Goal: Check status: Check status

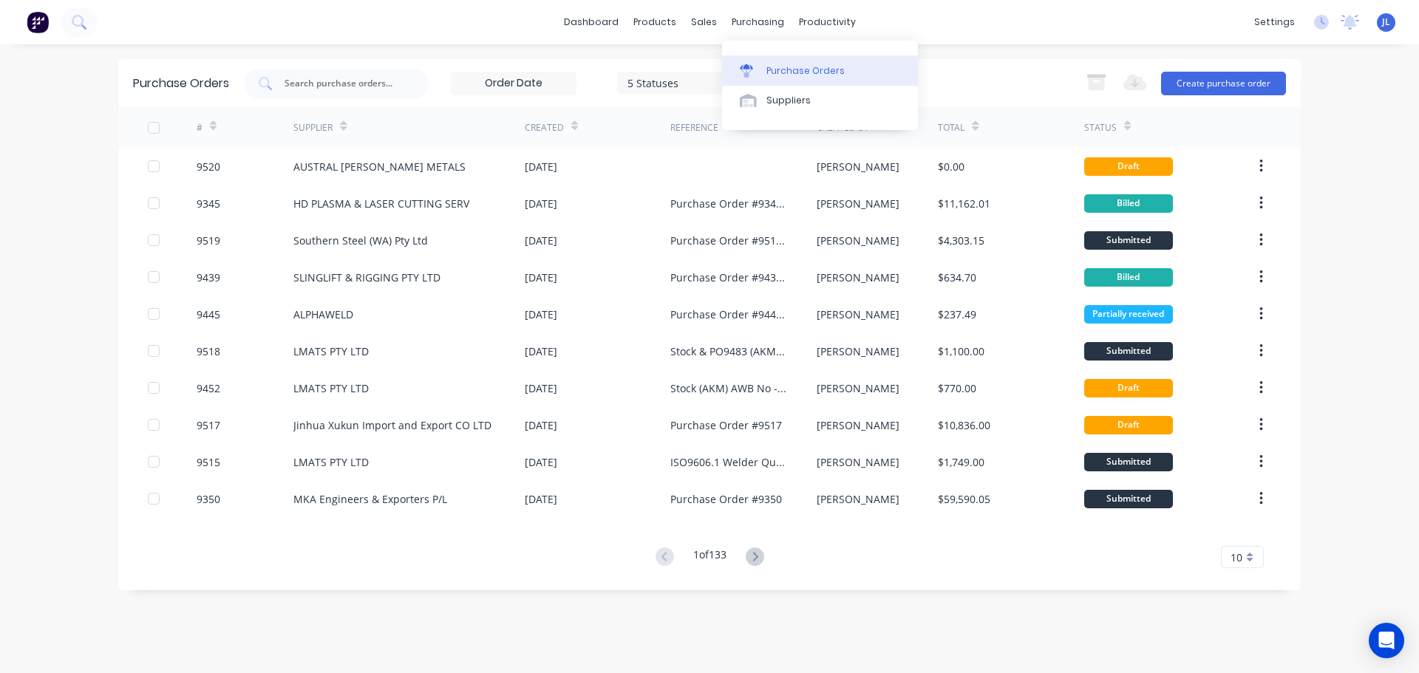
click at [775, 75] on div "Purchase Orders" at bounding box center [805, 70] width 78 height 13
click at [318, 85] on input "text" at bounding box center [344, 83] width 123 height 15
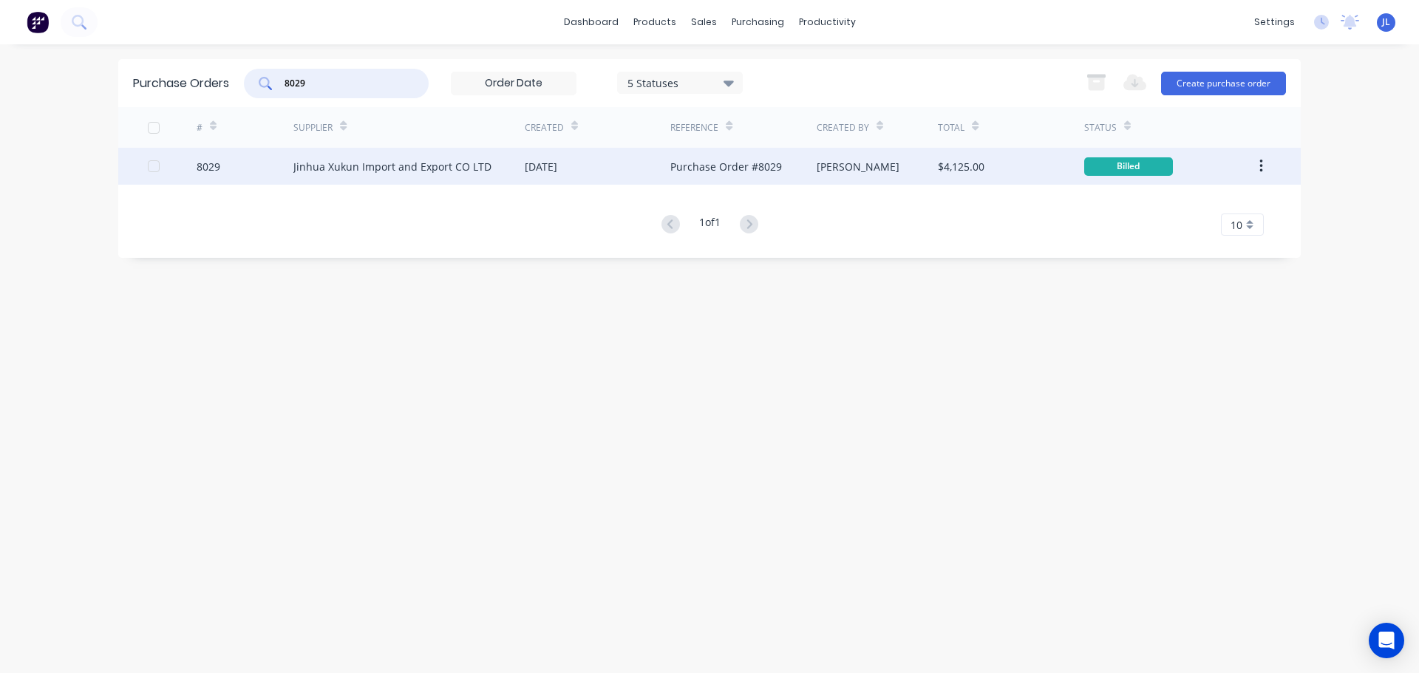
type input "8029"
click at [389, 170] on div "Jinhua Xukun Import and Export CO LTD" at bounding box center [392, 167] width 198 height 16
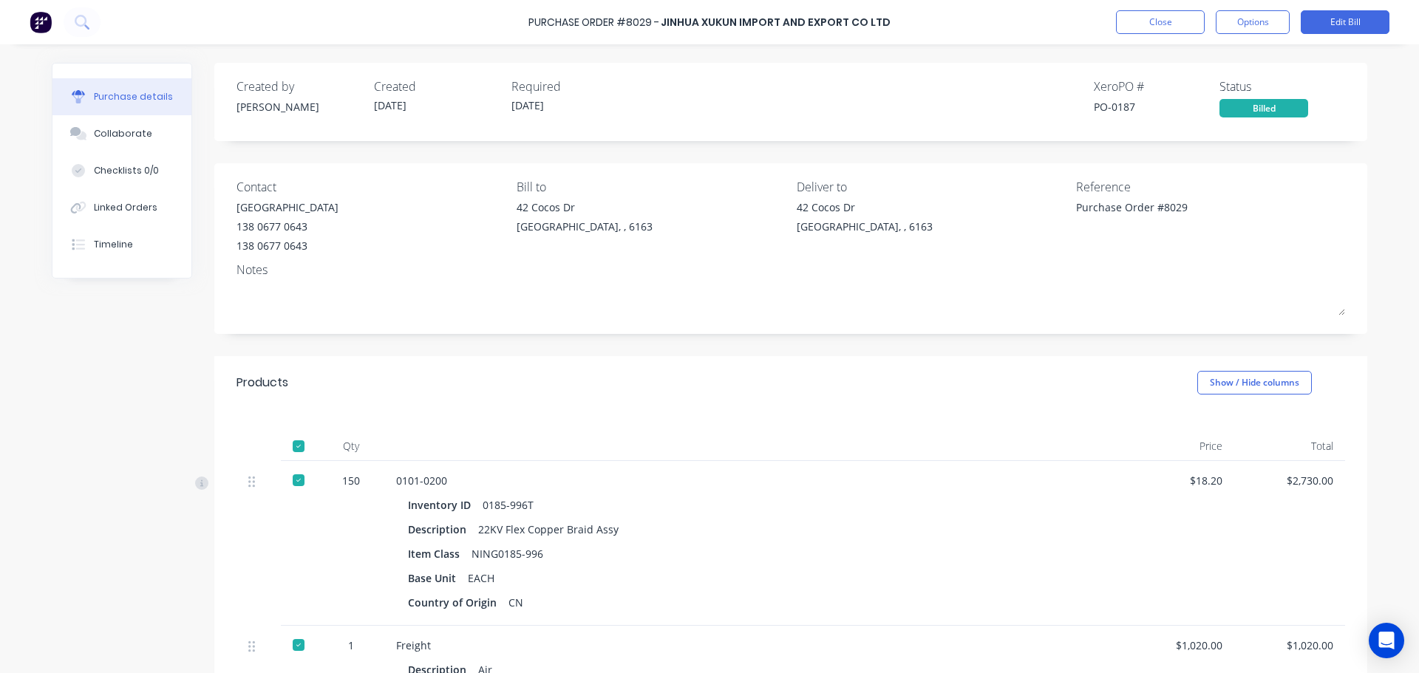
type textarea "x"
click at [1172, 20] on button "Close" at bounding box center [1160, 22] width 89 height 24
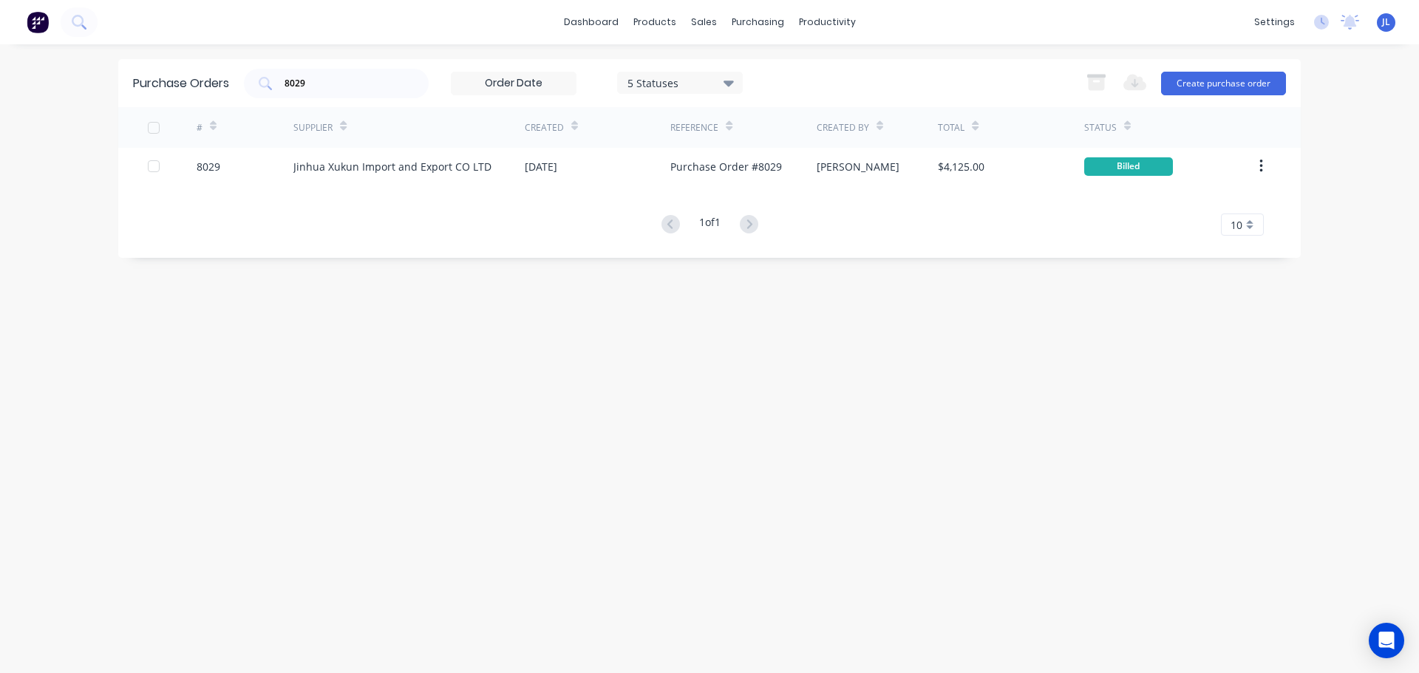
click at [1128, 121] on icon at bounding box center [1127, 125] width 7 height 11
click at [1127, 117] on div at bounding box center [1127, 126] width 7 height 22
click at [335, 90] on input "8029" at bounding box center [344, 83] width 123 height 15
type input "8"
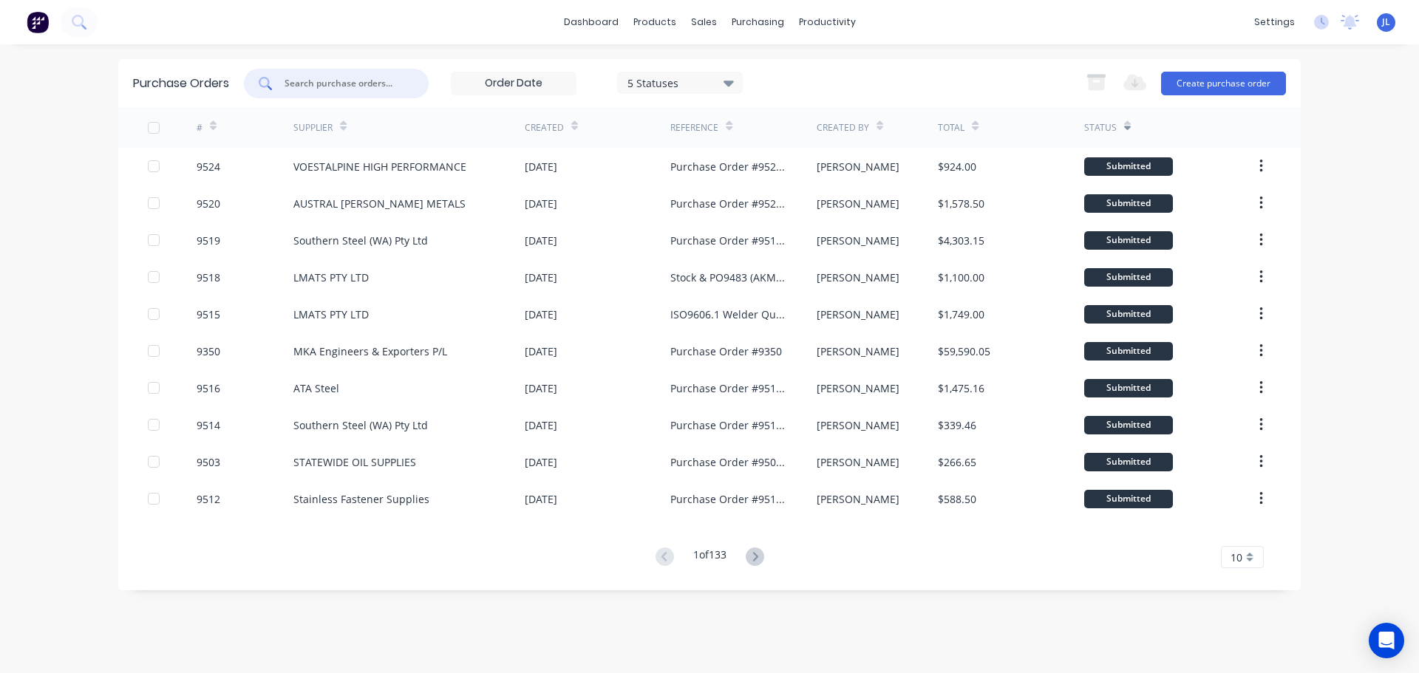
click at [1127, 122] on icon at bounding box center [1127, 125] width 7 height 11
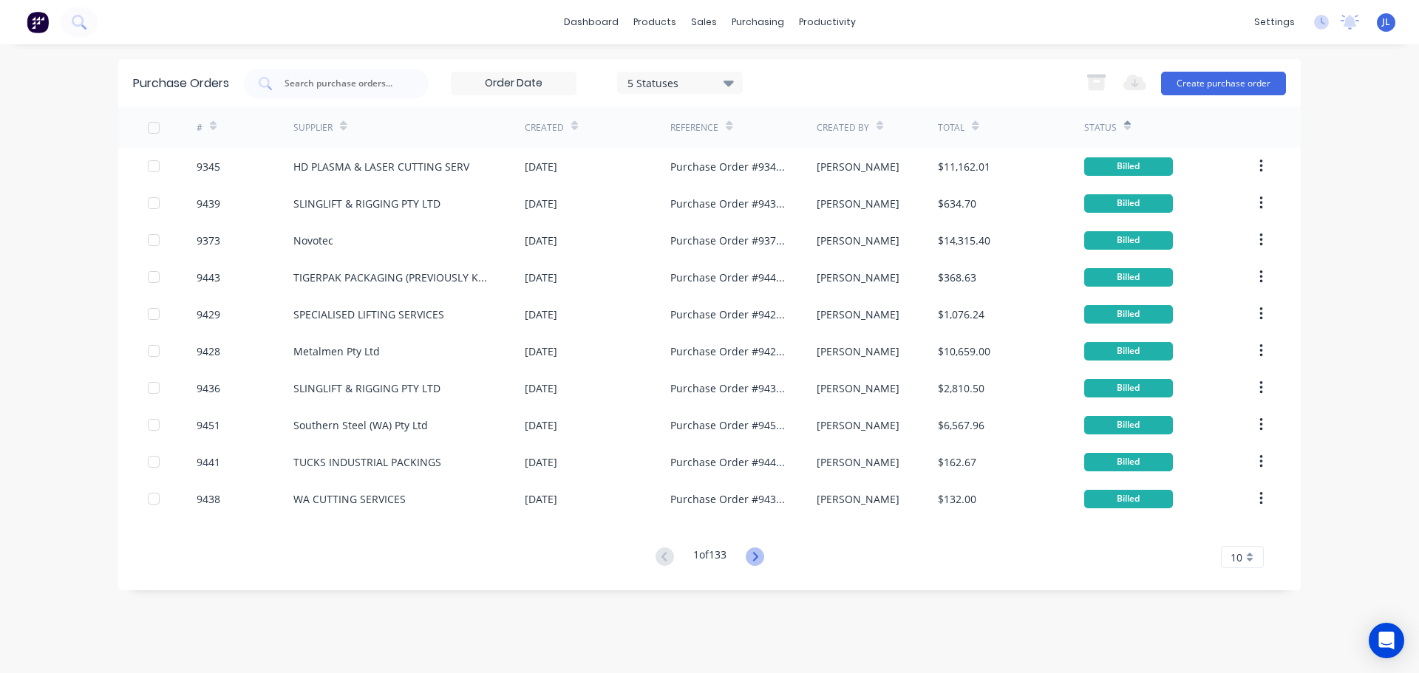
click at [757, 551] on icon at bounding box center [754, 556] width 18 height 18
click at [661, 556] on icon at bounding box center [663, 556] width 5 height 9
click at [755, 553] on icon at bounding box center [754, 556] width 18 height 18
click at [755, 554] on icon at bounding box center [754, 556] width 18 height 18
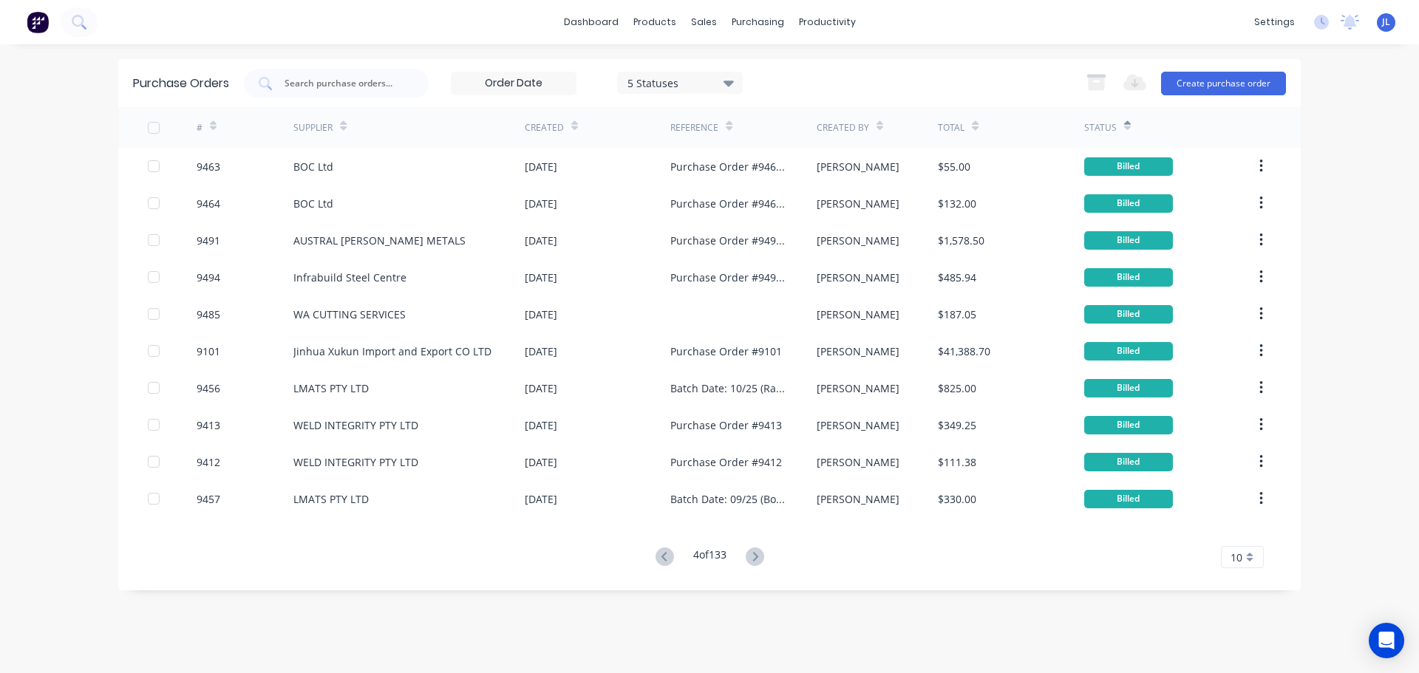
click at [755, 554] on icon at bounding box center [754, 556] width 18 height 18
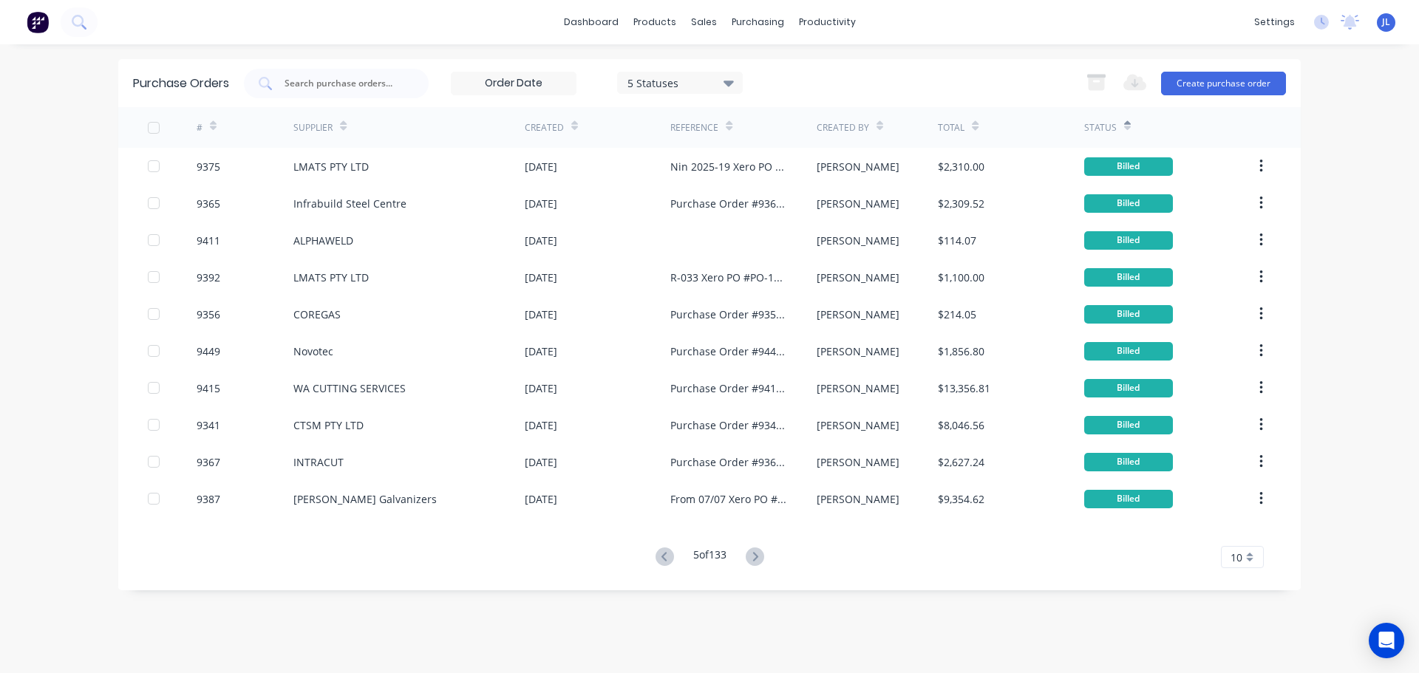
click at [755, 554] on icon at bounding box center [754, 556] width 18 height 18
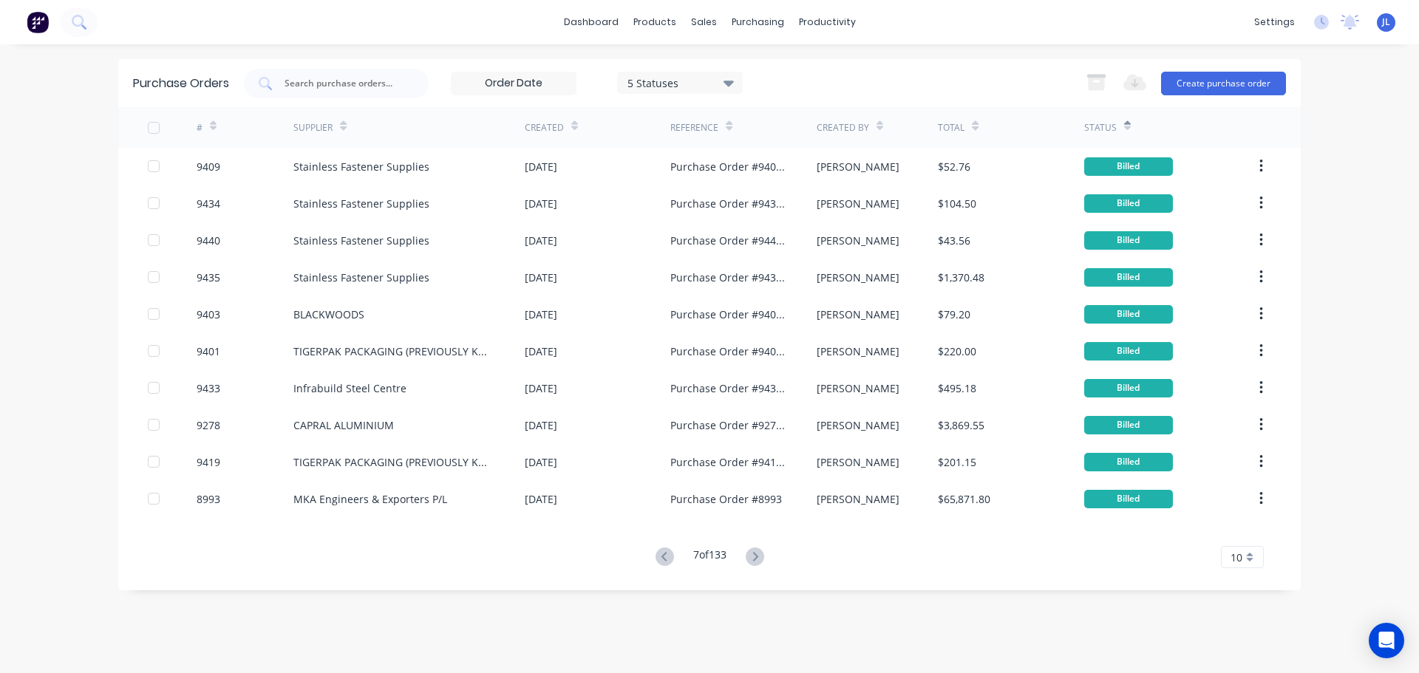
click at [755, 554] on icon at bounding box center [754, 556] width 18 height 18
click at [755, 554] on icon at bounding box center [757, 556] width 18 height 18
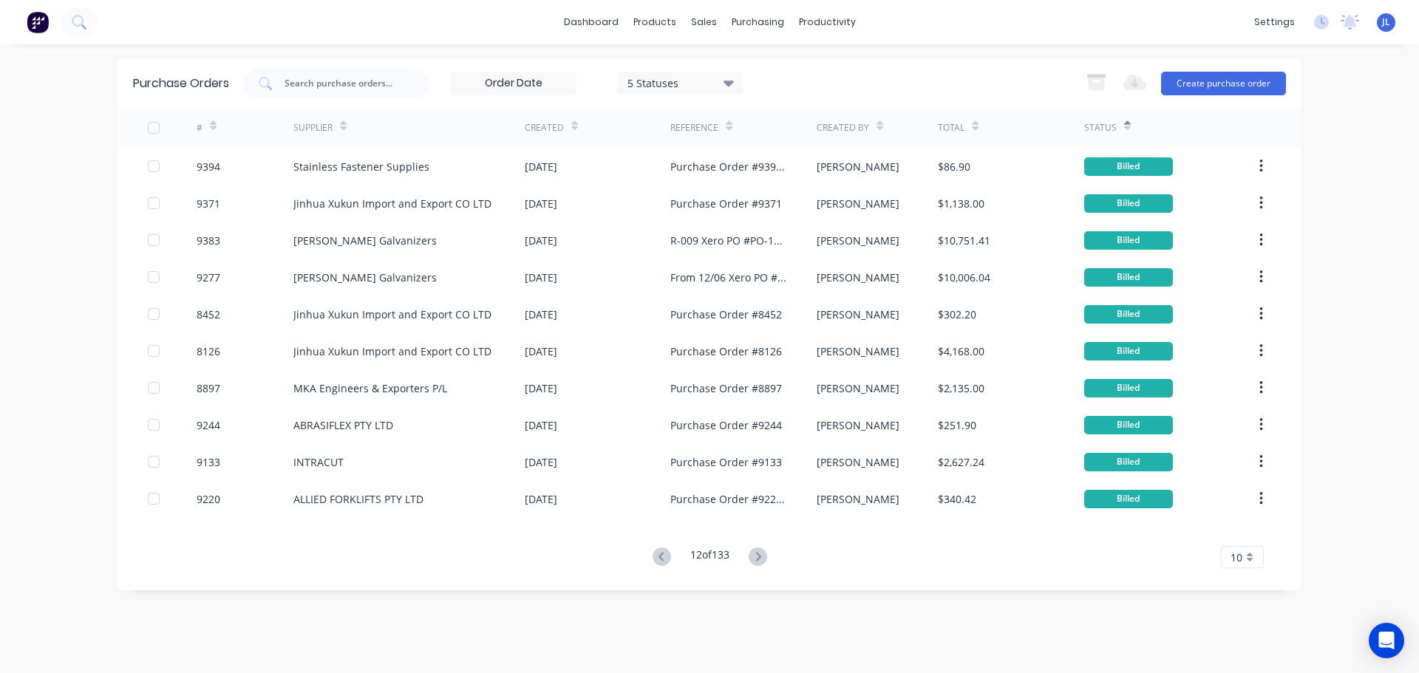
click at [755, 554] on icon at bounding box center [757, 556] width 18 height 18
click at [761, 553] on icon at bounding box center [757, 556] width 18 height 18
click at [325, 84] on input "text" at bounding box center [344, 83] width 123 height 15
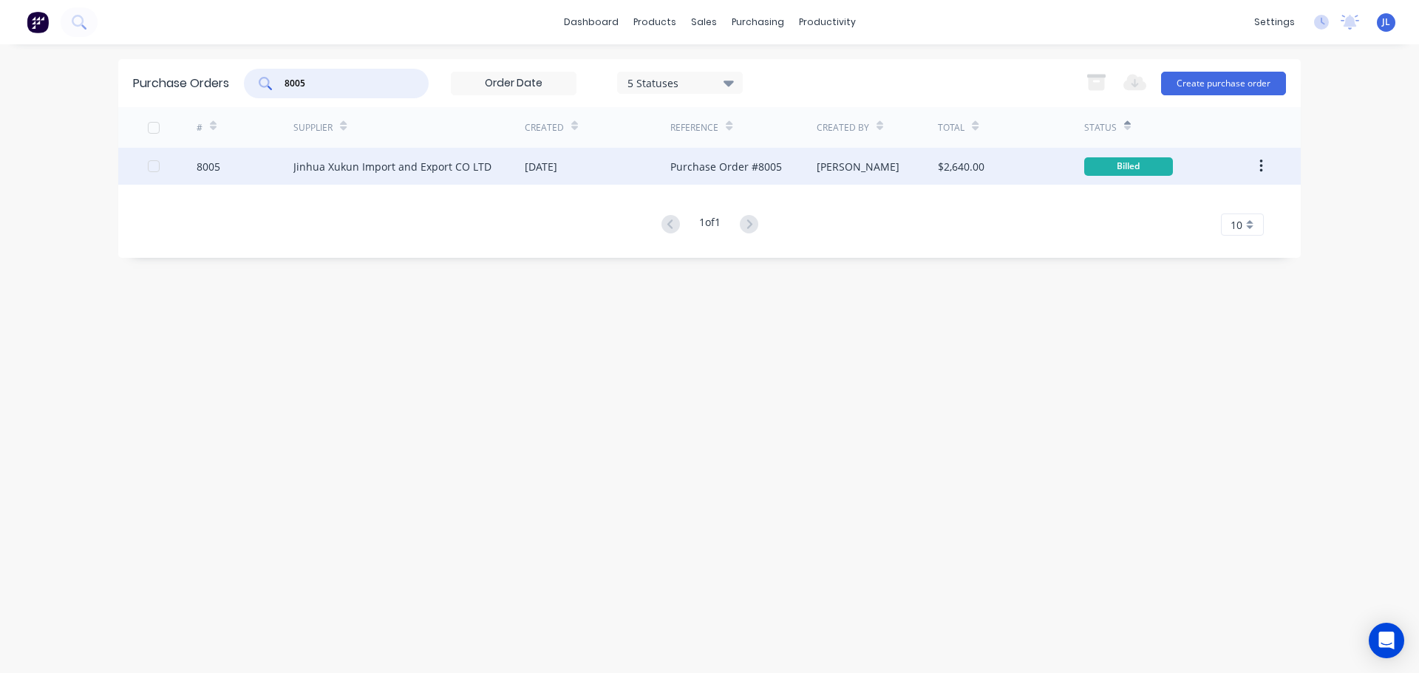
type input "8005"
click at [360, 162] on div "Jinhua Xukun Import and Export CO LTD" at bounding box center [392, 167] width 198 height 16
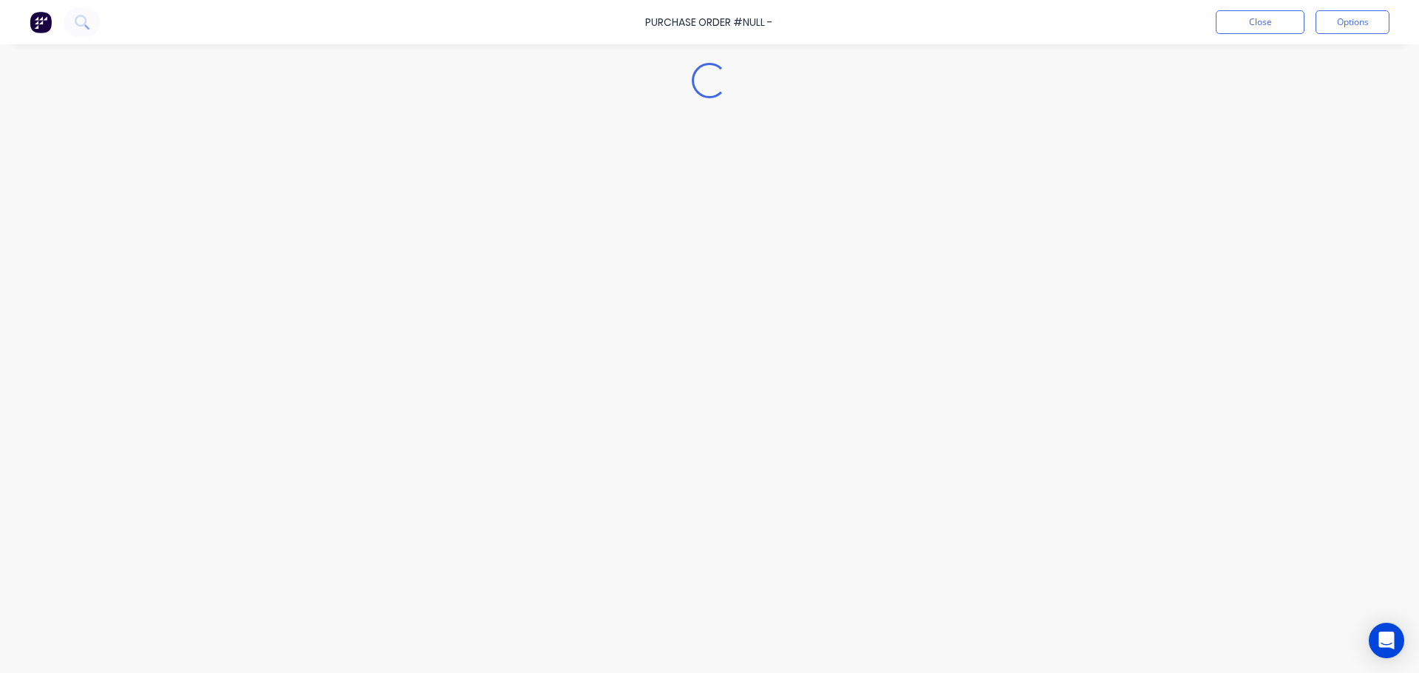
type textarea "x"
